Goal: Task Accomplishment & Management: Use online tool/utility

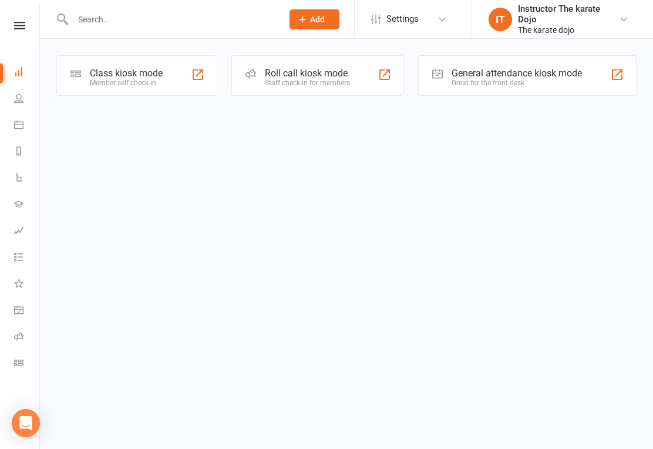
click at [127, 72] on div "Class kiosk mode" at bounding box center [126, 73] width 73 height 11
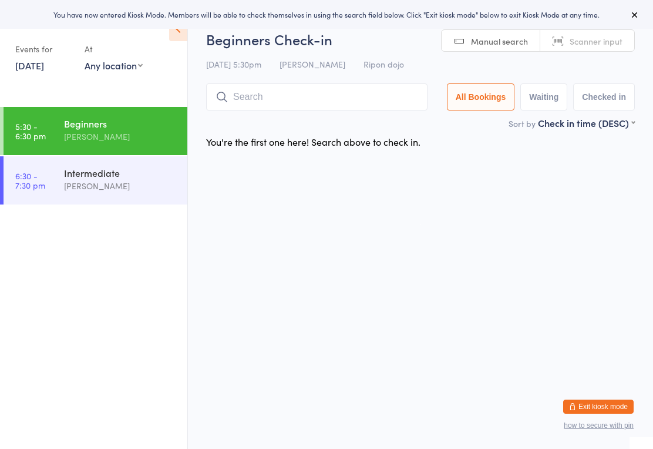
click at [262, 92] on input "search" at bounding box center [317, 96] width 222 height 27
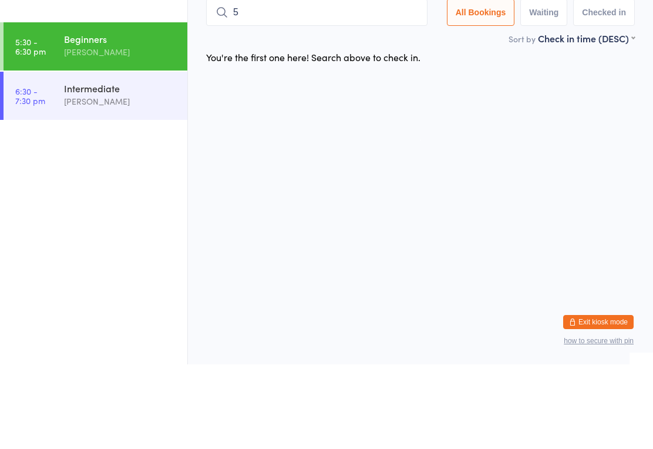
type input "54"
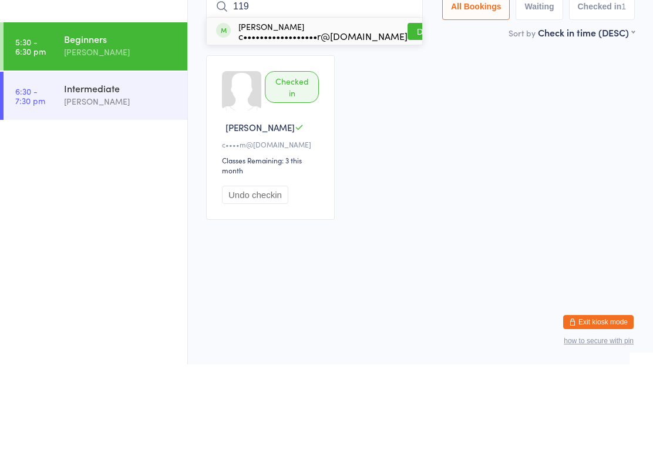
type input "119"
click at [408, 108] on button "Drop in" at bounding box center [431, 116] width 47 height 17
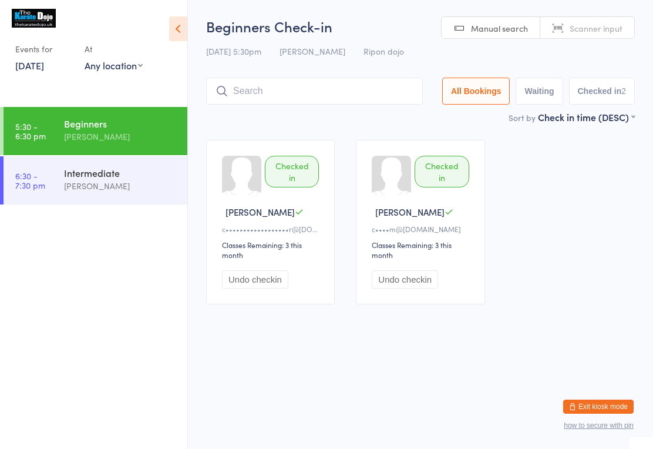
click at [364, 88] on input "search" at bounding box center [314, 91] width 217 height 27
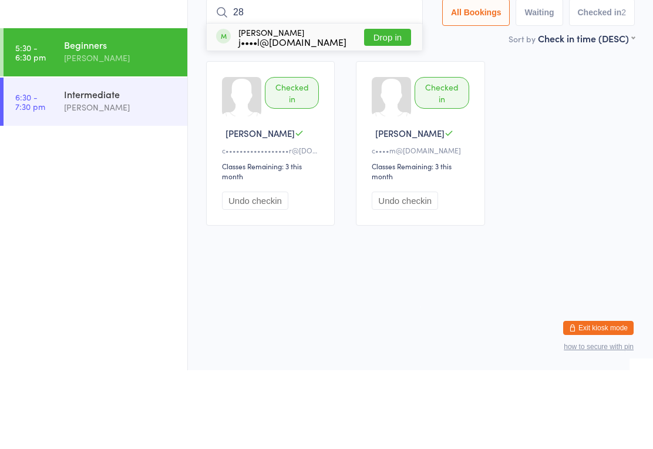
type input "28"
click at [393, 108] on button "Drop in" at bounding box center [387, 116] width 47 height 17
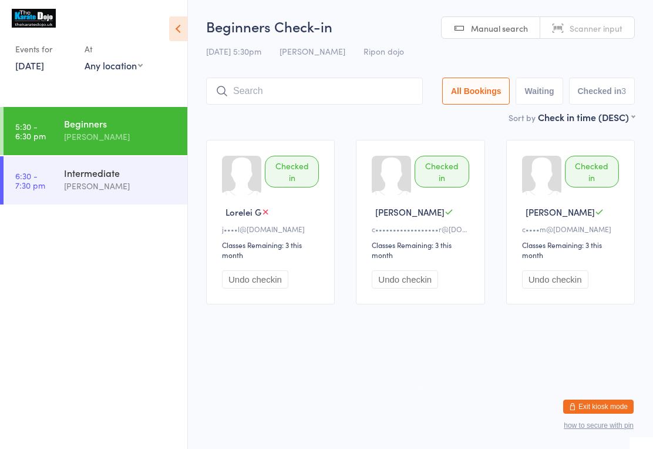
click at [305, 88] on input "search" at bounding box center [314, 91] width 217 height 27
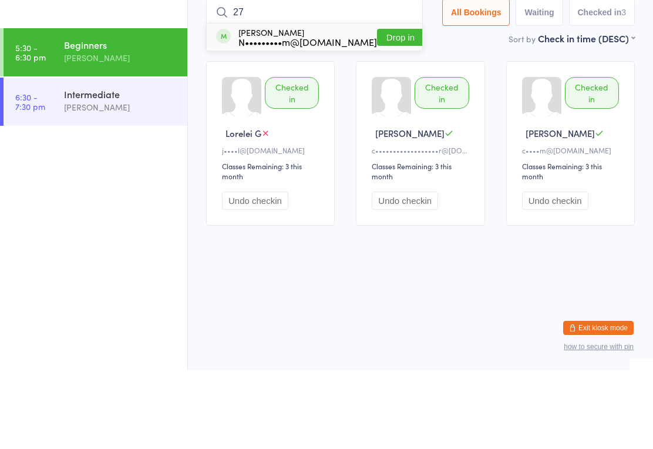
type input "27"
click at [377, 108] on button "Drop in" at bounding box center [400, 116] width 47 height 17
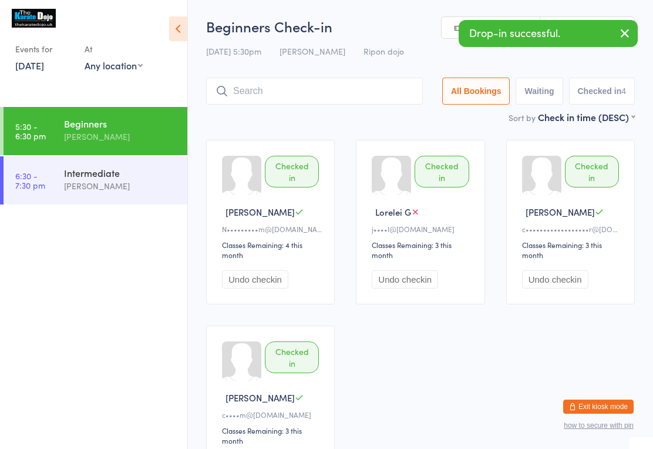
click at [286, 95] on input "search" at bounding box center [314, 91] width 217 height 27
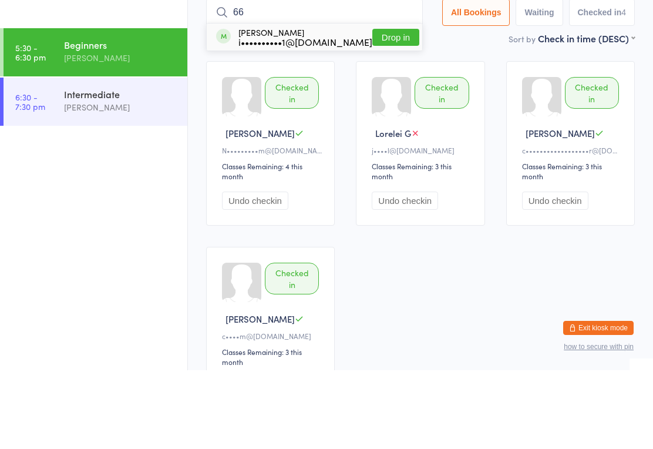
type input "66"
click at [389, 108] on button "Drop in" at bounding box center [396, 116] width 47 height 17
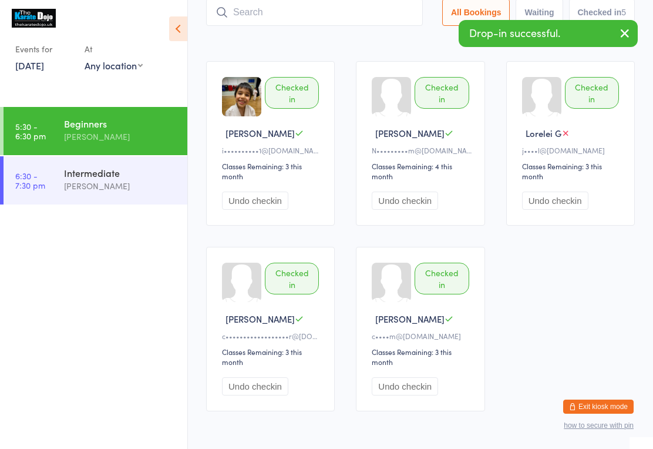
click at [304, 23] on input "search" at bounding box center [314, 12] width 217 height 27
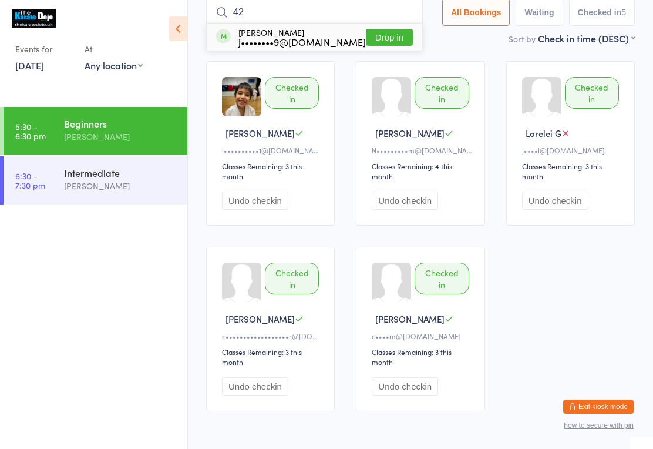
type input "42"
click at [391, 42] on button "Drop in" at bounding box center [389, 37] width 47 height 17
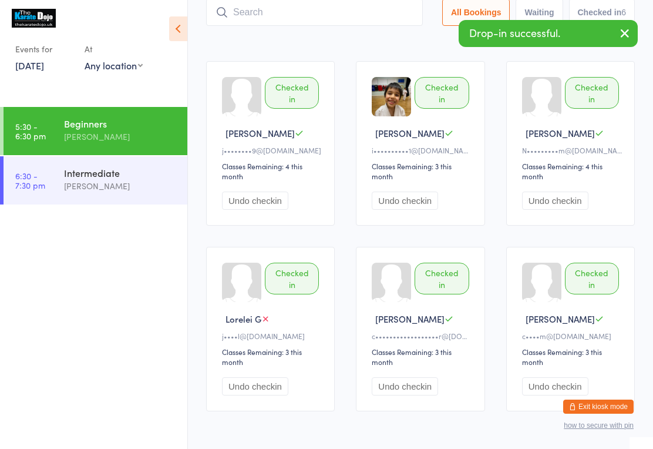
click at [260, 13] on input "search" at bounding box center [314, 12] width 217 height 27
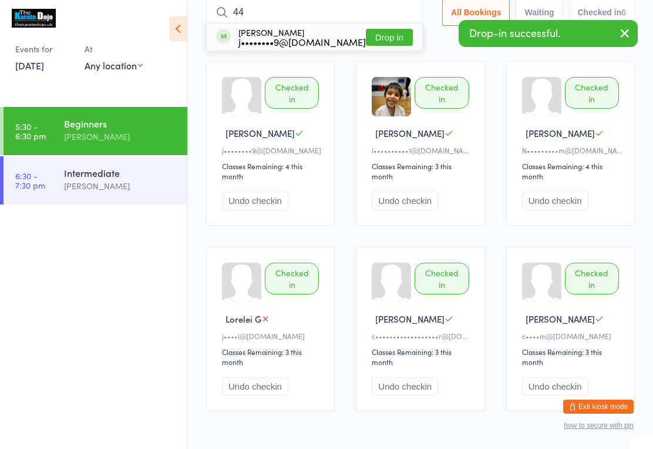
type input "44"
click at [387, 36] on button "Drop in" at bounding box center [389, 37] width 47 height 17
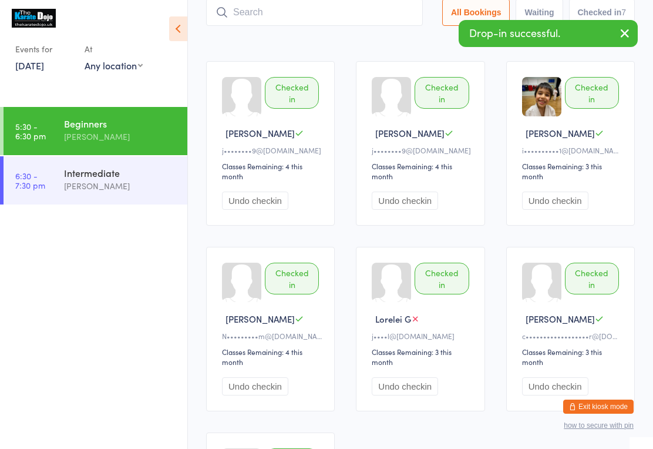
click at [260, 19] on input "search" at bounding box center [314, 12] width 217 height 27
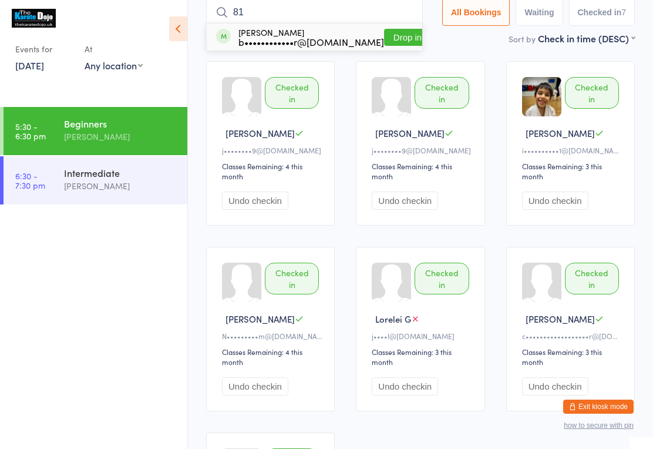
click at [391, 20] on input "81" at bounding box center [314, 12] width 217 height 27
type input "81"
click at [392, 29] on button "Drop in" at bounding box center [407, 37] width 47 height 17
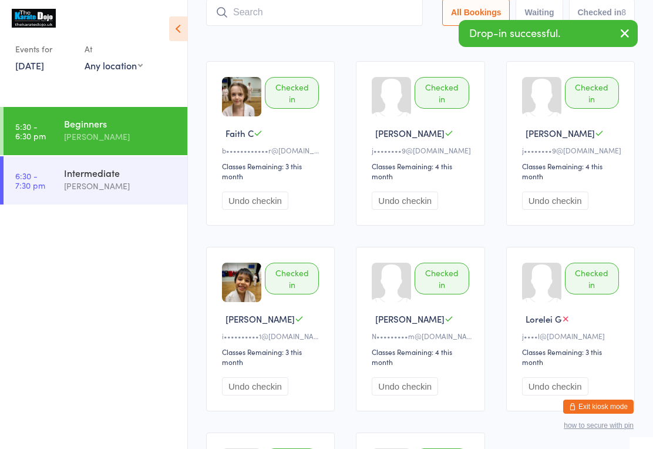
click at [323, 5] on input "search" at bounding box center [314, 12] width 217 height 27
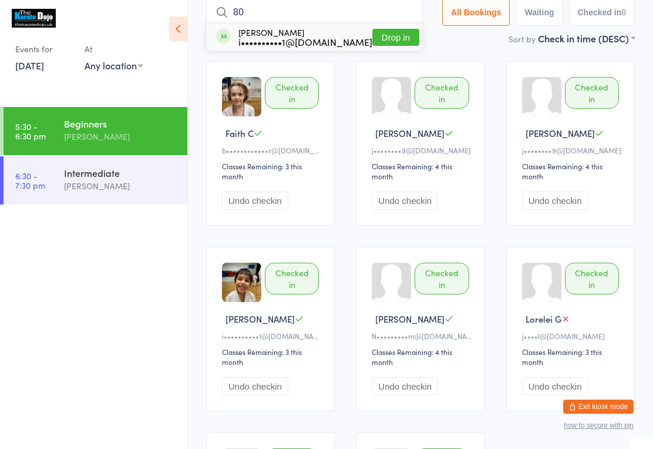
type input "80"
click at [404, 33] on button "Drop in" at bounding box center [396, 37] width 47 height 17
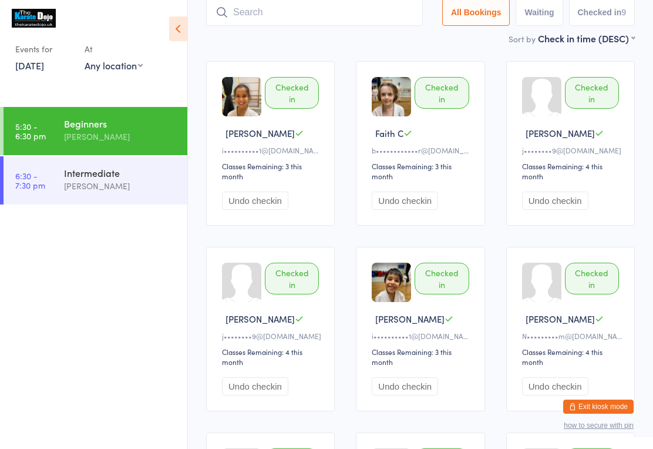
click at [284, 24] on input "search" at bounding box center [314, 12] width 217 height 27
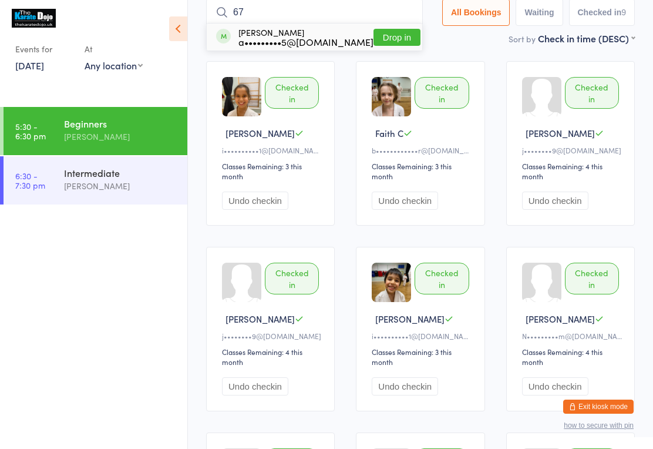
type input "6"
type input "41"
click at [393, 43] on button "Drop in" at bounding box center [406, 37] width 47 height 17
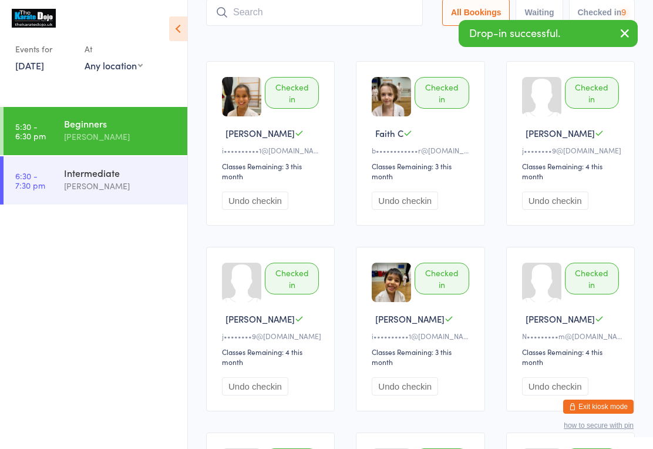
click at [377, 6] on input "search" at bounding box center [314, 12] width 217 height 27
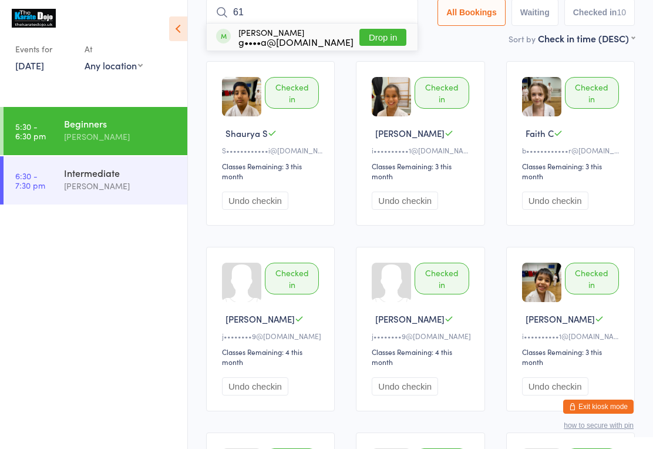
type input "61"
click at [390, 33] on button "Drop in" at bounding box center [383, 37] width 47 height 17
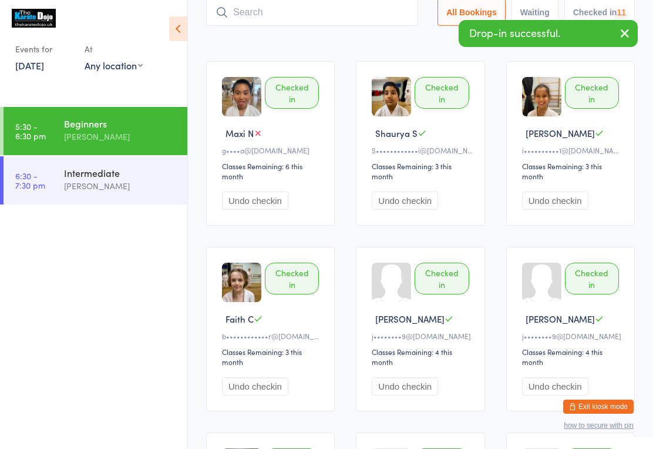
click at [348, 6] on input "search" at bounding box center [312, 12] width 212 height 27
click at [271, 15] on input "search" at bounding box center [312, 12] width 212 height 27
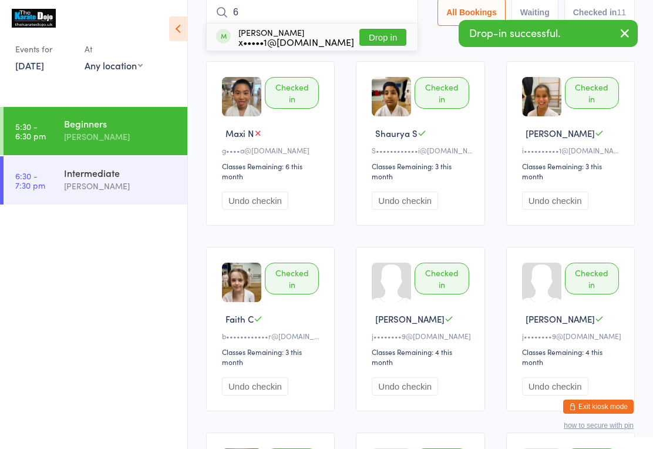
type input "6"
click at [385, 32] on button "Drop in" at bounding box center [383, 37] width 47 height 17
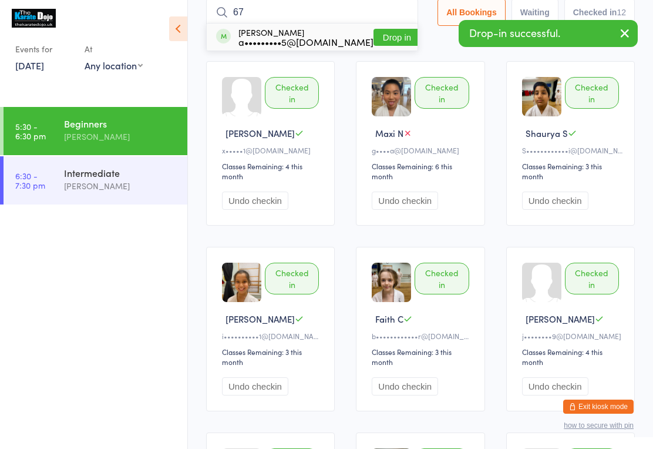
type input "6"
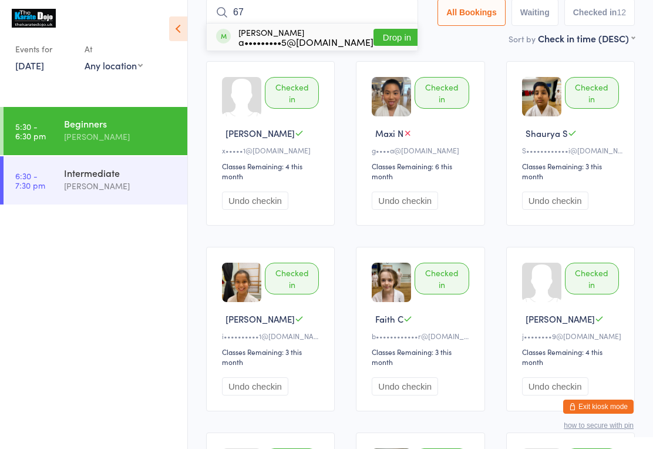
type input "6"
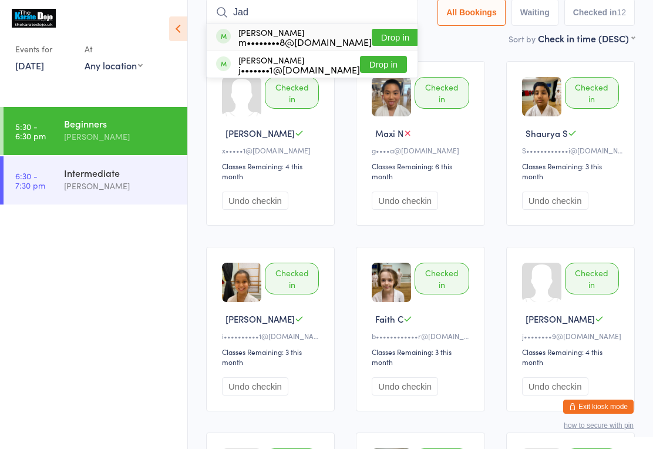
type input "Jad"
click at [376, 29] on button "Drop in" at bounding box center [395, 37] width 47 height 17
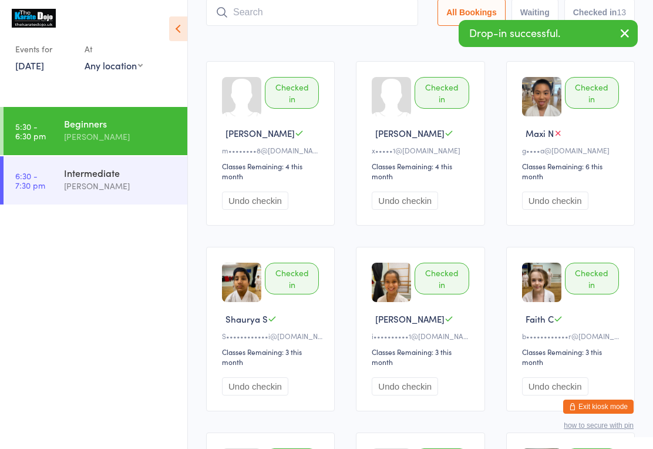
click at [349, 10] on input "search" at bounding box center [312, 12] width 212 height 27
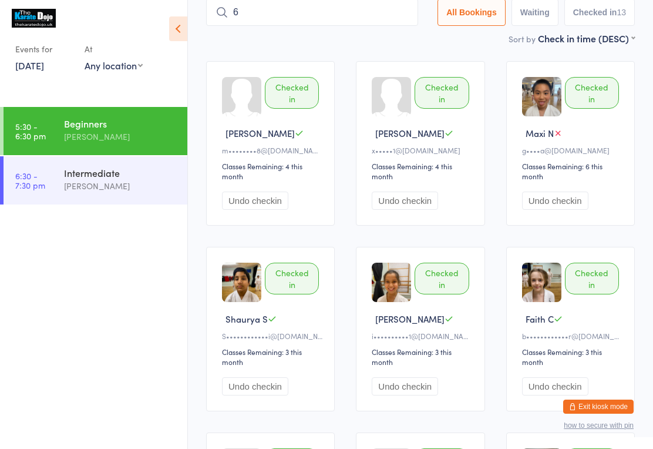
type input "61"
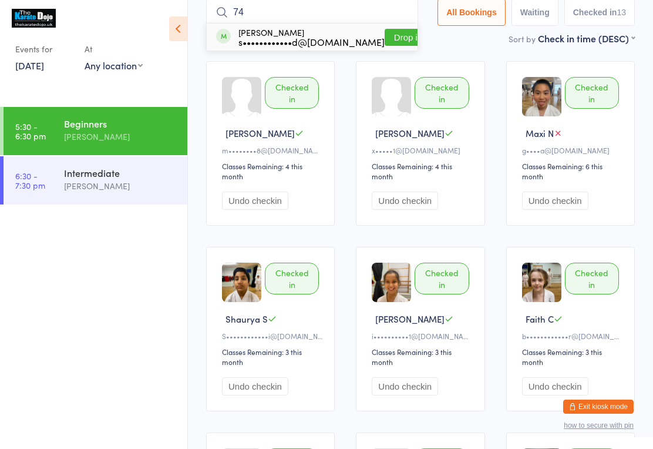
type input "74"
click at [393, 41] on button "Drop in" at bounding box center [408, 37] width 47 height 17
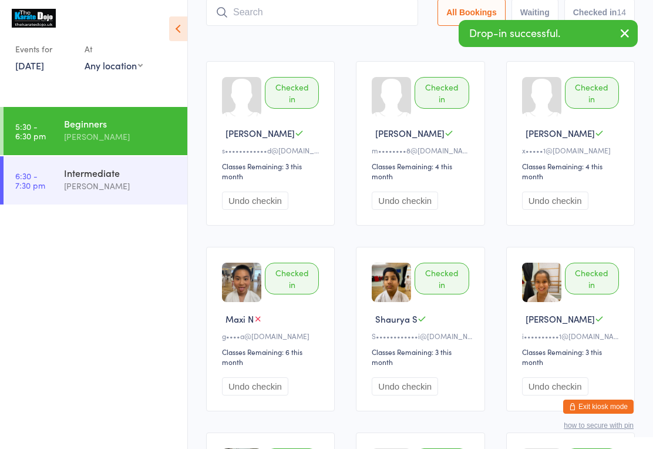
click at [274, 26] on input "search" at bounding box center [312, 12] width 212 height 27
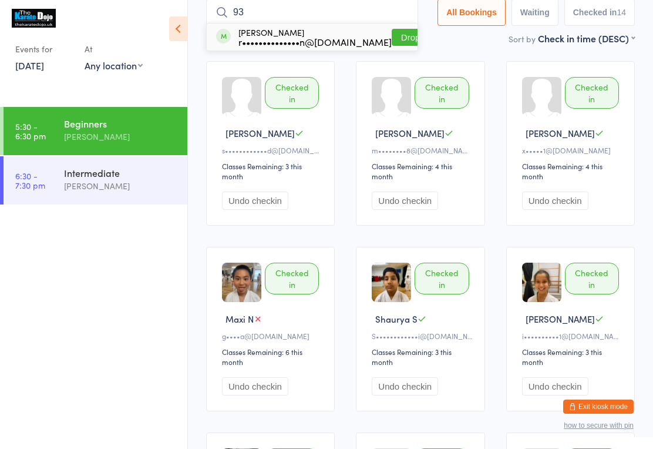
type input "93"
click at [398, 36] on button "Drop in" at bounding box center [415, 37] width 47 height 17
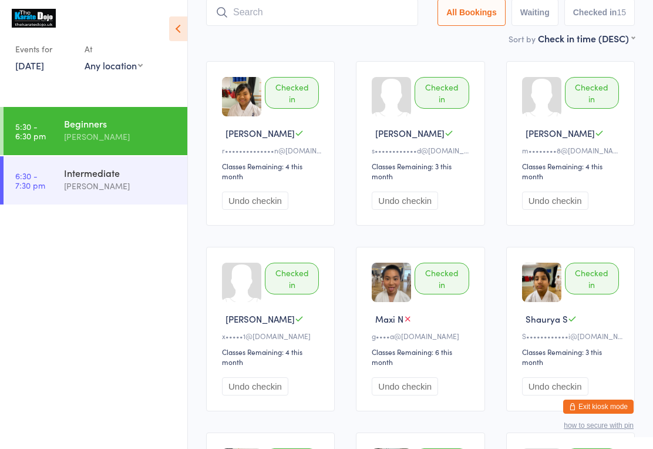
click at [320, 12] on input "search" at bounding box center [312, 12] width 212 height 27
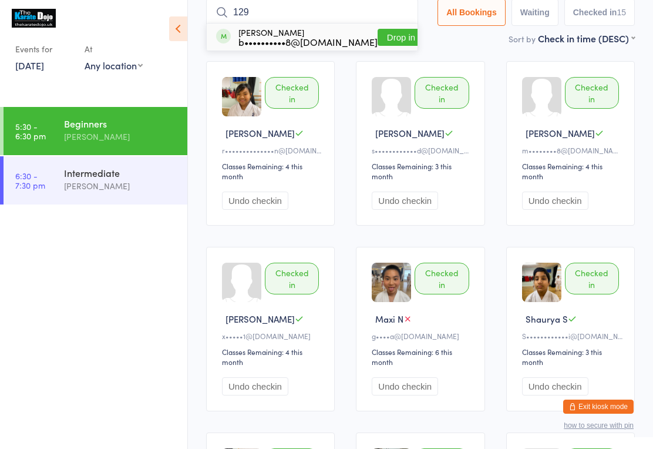
type input "129"
click at [378, 39] on button "Drop in" at bounding box center [401, 37] width 47 height 17
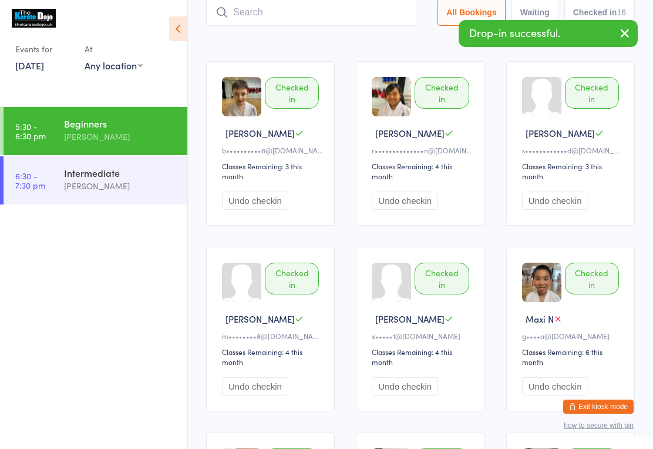
click at [256, 34] on div "Sort by Check in time (DESC) First name (ASC) First name (DESC) Last name (ASC)…" at bounding box center [420, 38] width 429 height 13
click at [250, 19] on input "search" at bounding box center [312, 12] width 212 height 27
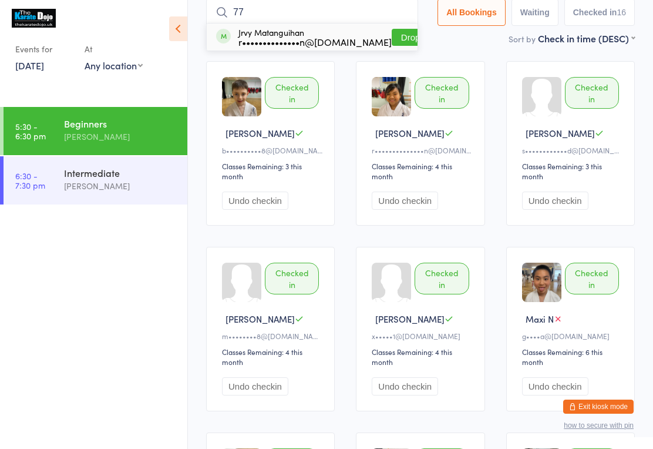
type input "77"
click at [393, 38] on button "Drop in" at bounding box center [415, 37] width 47 height 17
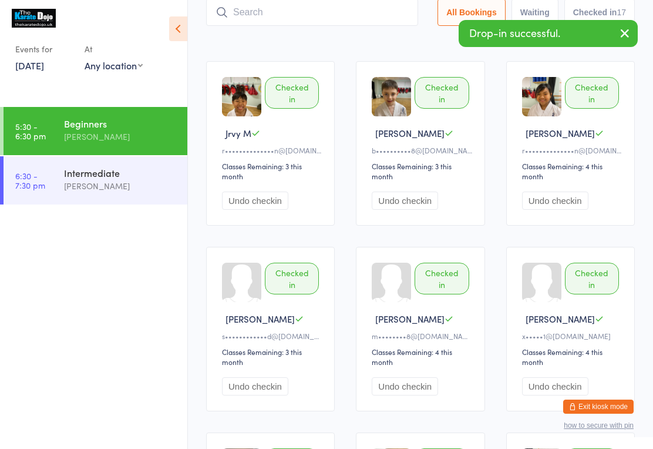
click at [313, 9] on input "search" at bounding box center [312, 12] width 212 height 27
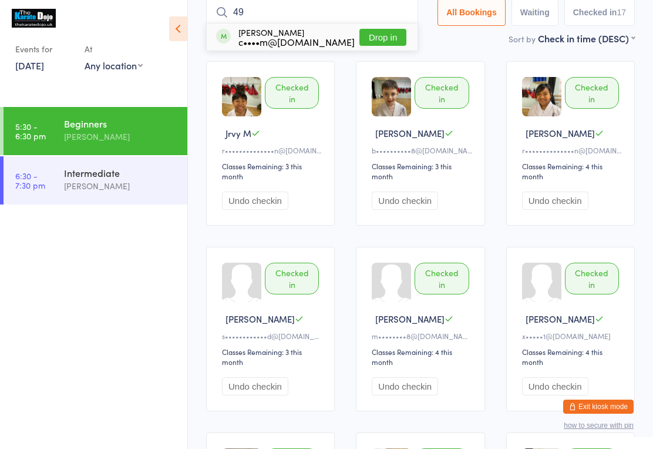
type input "49"
click at [246, 41] on div "c••••m@[DOMAIN_NAME]" at bounding box center [297, 41] width 116 height 9
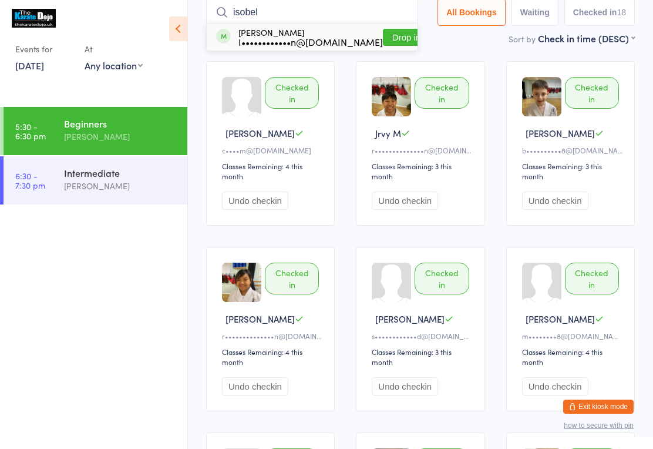
type input "isobel"
click at [383, 32] on button "Drop in" at bounding box center [406, 37] width 47 height 17
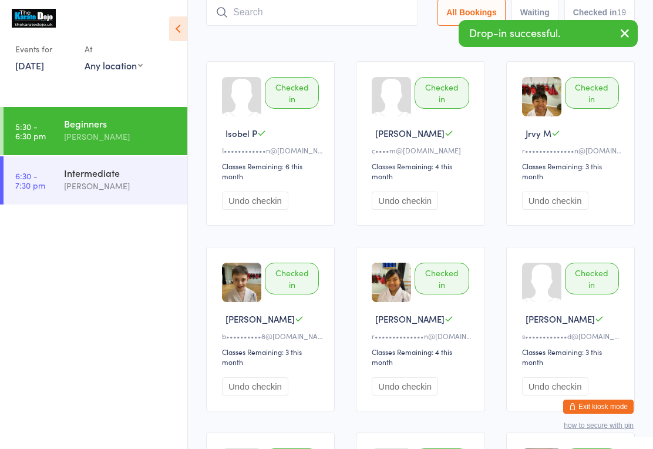
click at [322, 26] on input "search" at bounding box center [312, 12] width 212 height 27
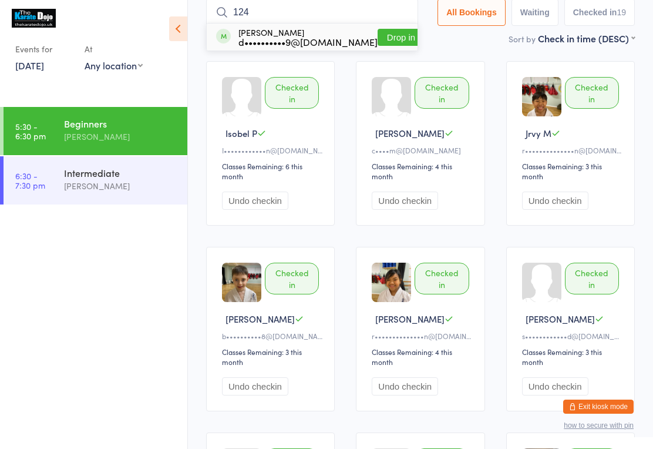
type input "124"
click at [286, 35] on div "[PERSON_NAME] d••••••••••9@[DOMAIN_NAME]" at bounding box center [308, 37] width 139 height 19
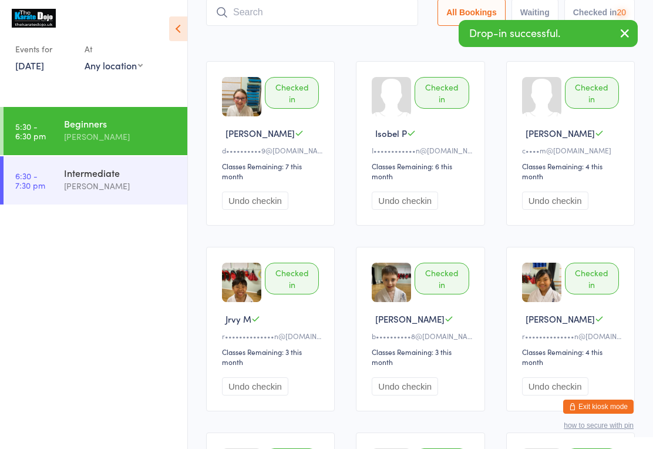
click at [274, 18] on input "search" at bounding box center [312, 12] width 212 height 27
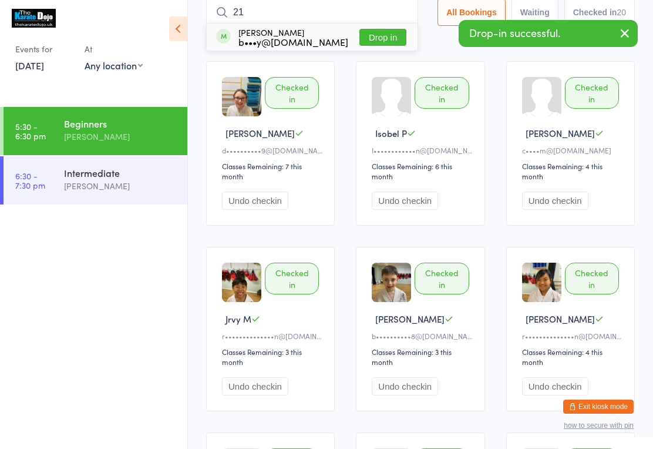
type input "21"
click at [276, 35] on div "[PERSON_NAME] b•••y@[DOMAIN_NAME]" at bounding box center [294, 37] width 110 height 19
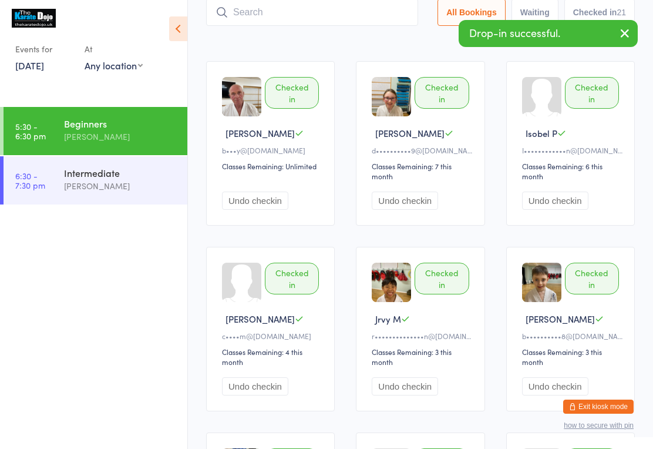
click at [279, 13] on input "search" at bounding box center [312, 12] width 212 height 27
type input "34"
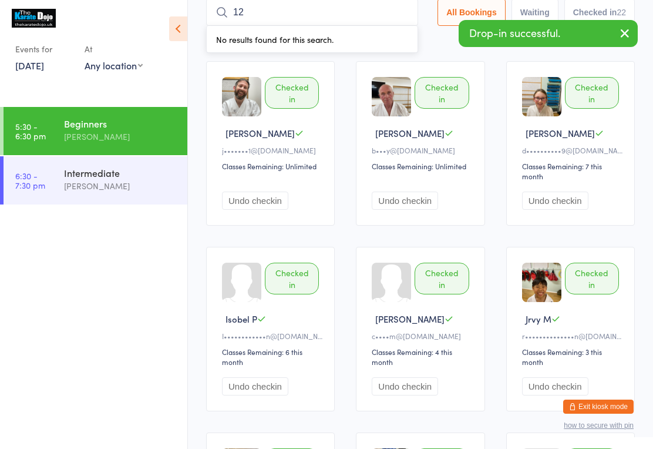
type input "120"
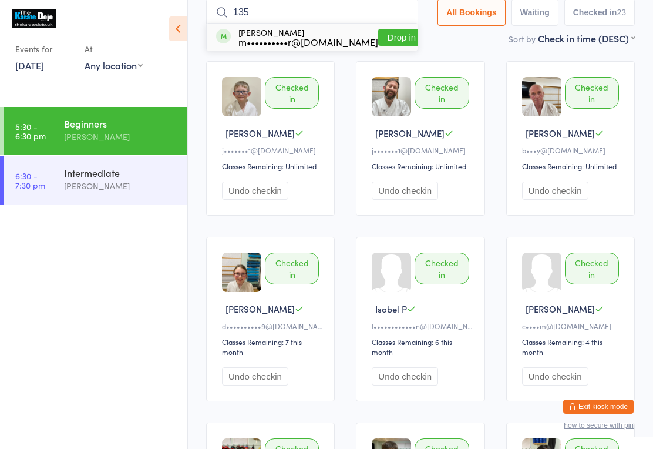
type input "135"
click at [379, 41] on button "Drop in" at bounding box center [401, 37] width 47 height 17
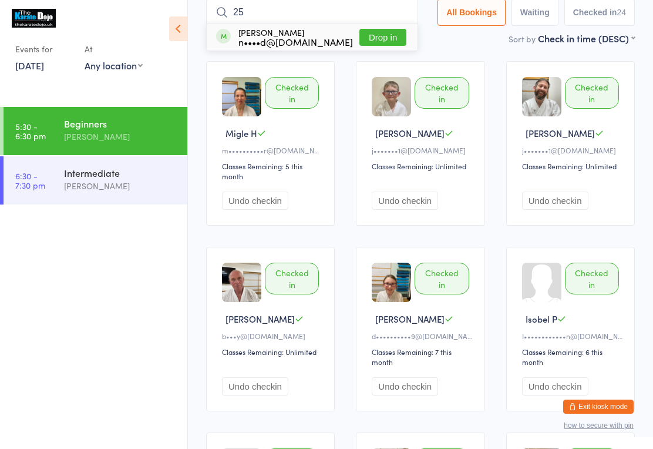
type input "25"
click at [373, 40] on button "Drop in" at bounding box center [383, 37] width 47 height 17
